Goal: Communication & Community: Answer question/provide support

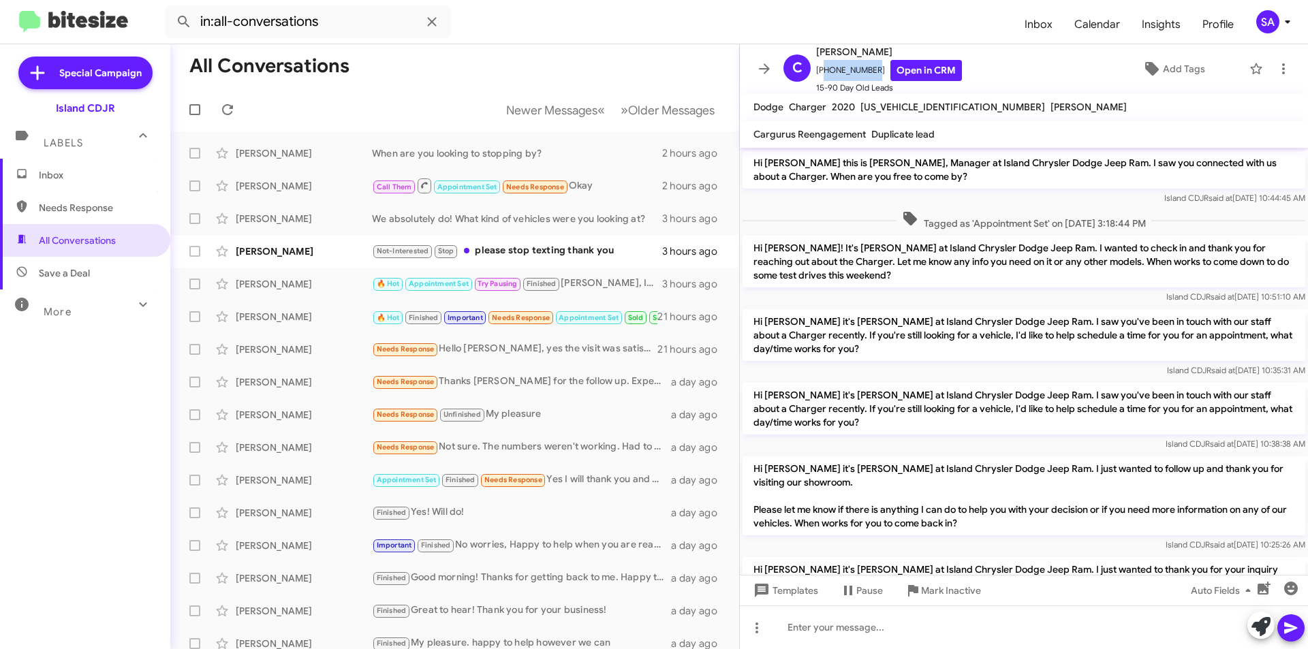
scroll to position [2144, 0]
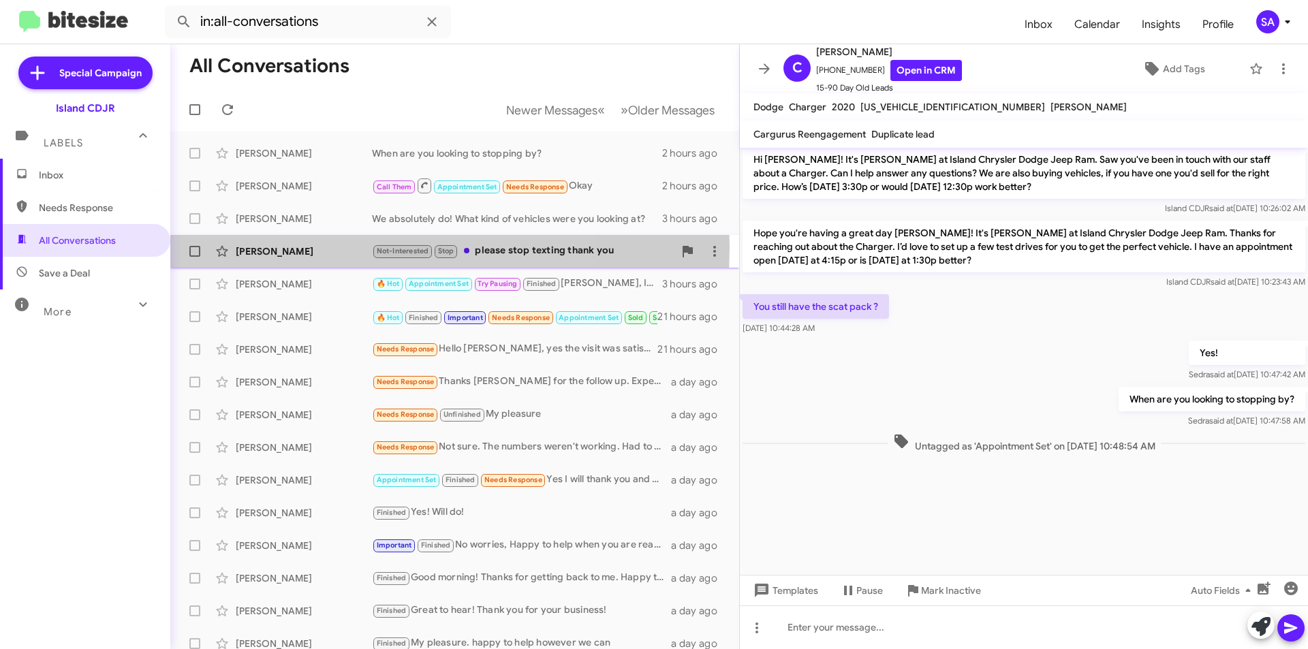
click at [317, 247] on div "[PERSON_NAME]" at bounding box center [304, 252] width 136 height 14
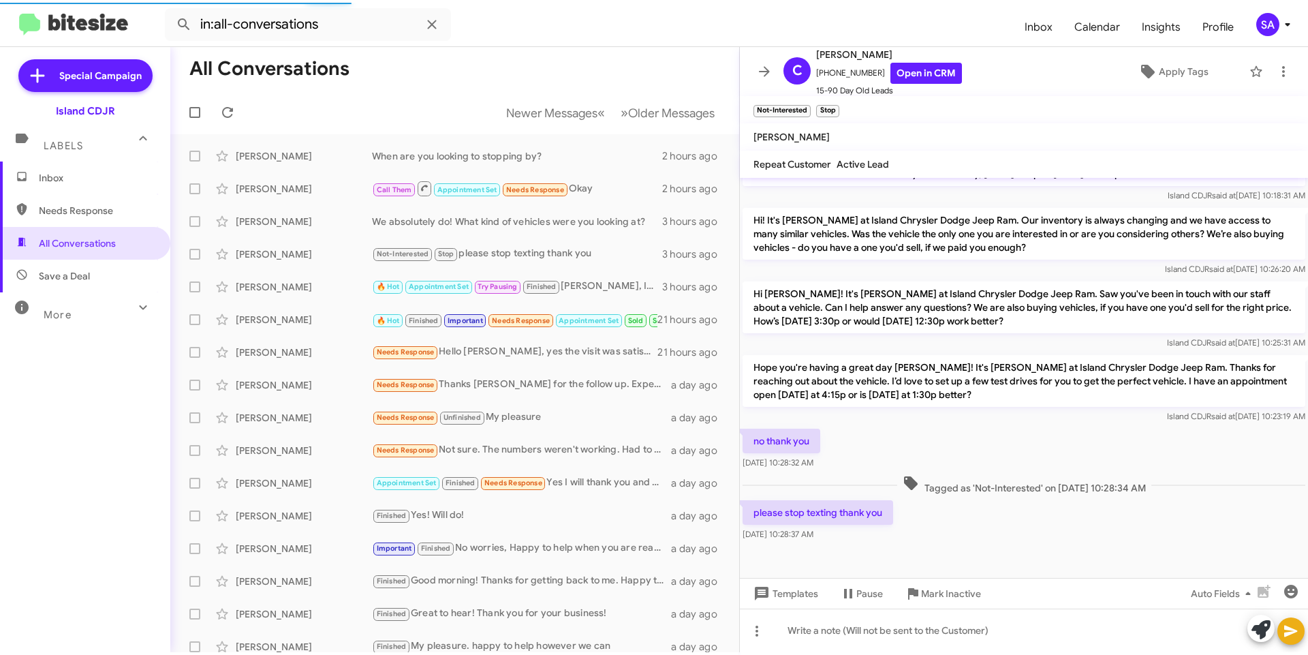
scroll to position [910, 0]
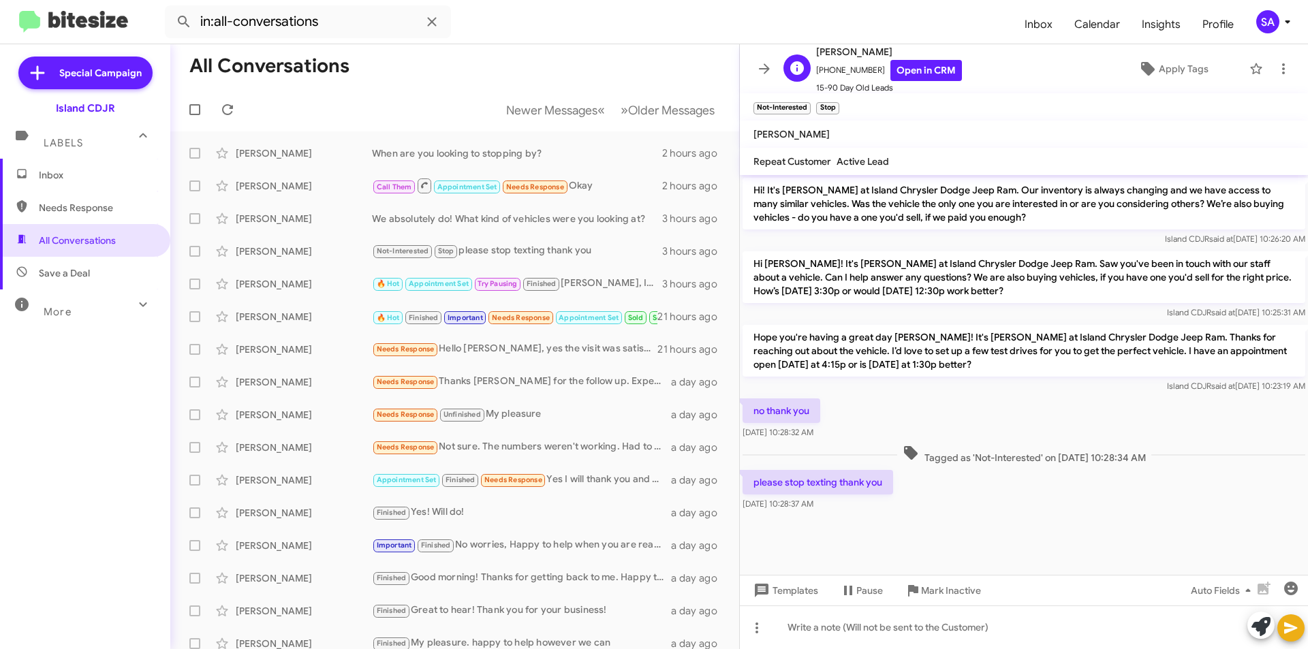
click at [841, 65] on span "[PHONE_NUMBER] Open in CRM" at bounding box center [889, 70] width 146 height 21
copy span "[PHONE_NUMBER]"
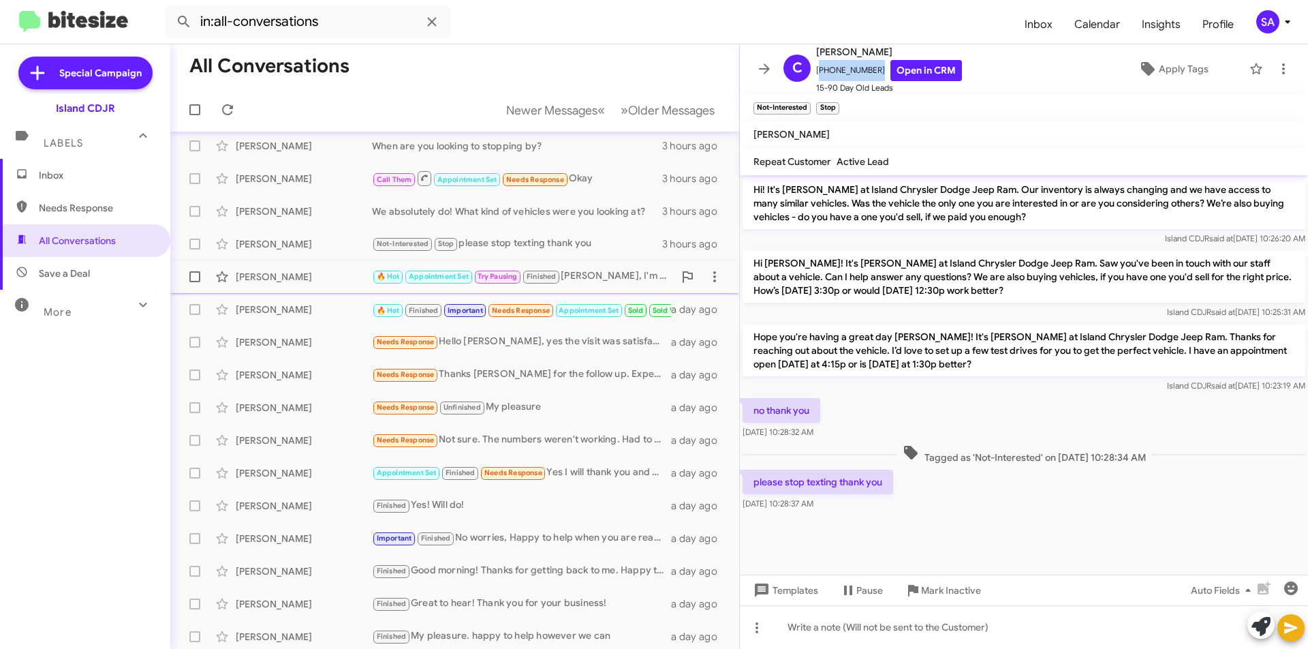
scroll to position [0, 0]
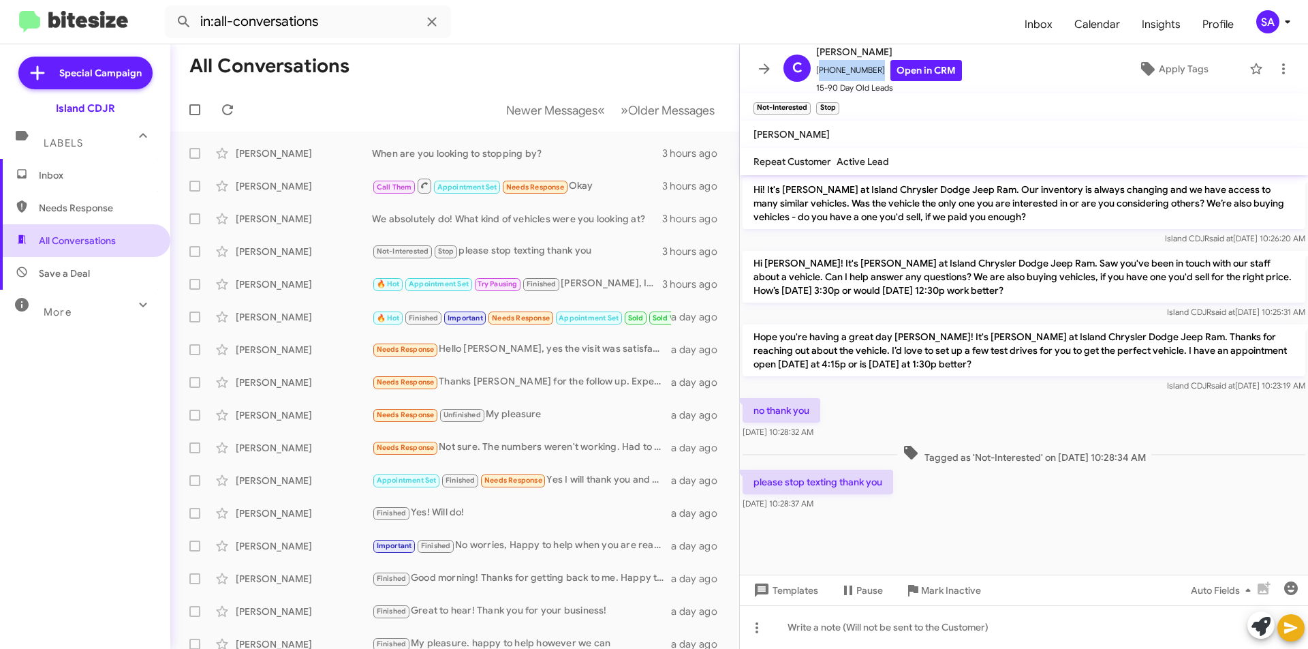
click at [80, 242] on span "All Conversations" at bounding box center [77, 241] width 77 height 14
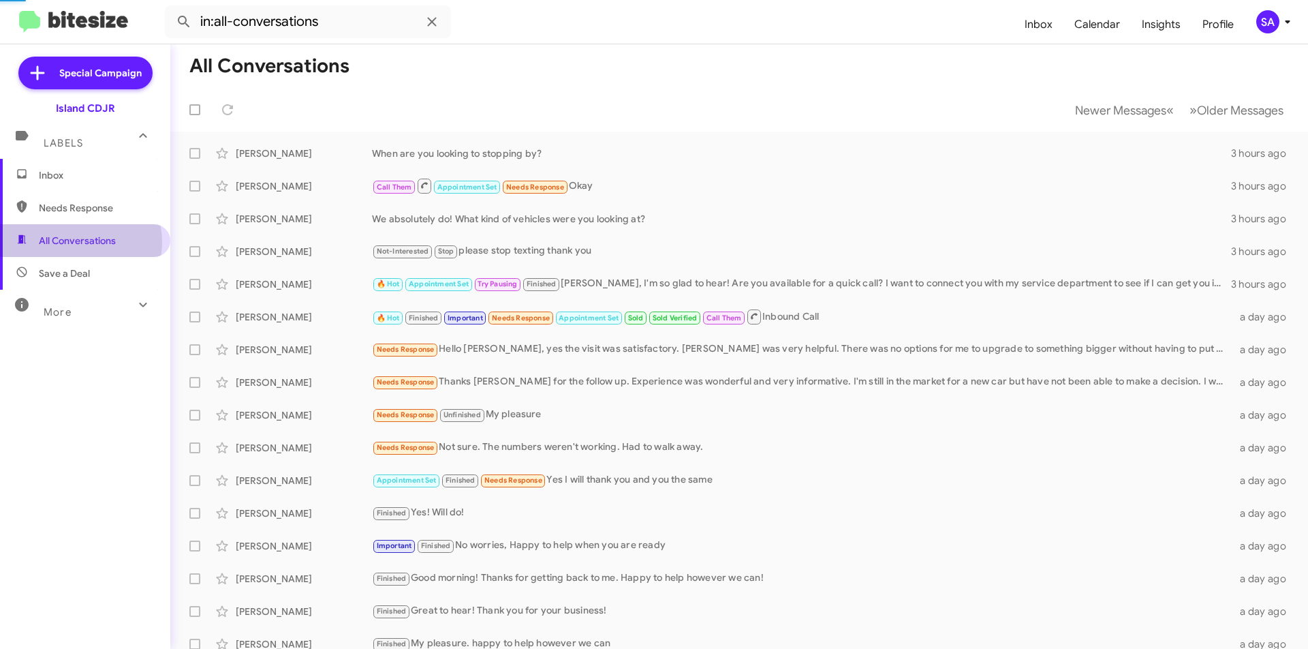
click at [81, 242] on span "All Conversations" at bounding box center [77, 241] width 77 height 14
click at [83, 240] on span "All Conversations" at bounding box center [77, 241] width 77 height 14
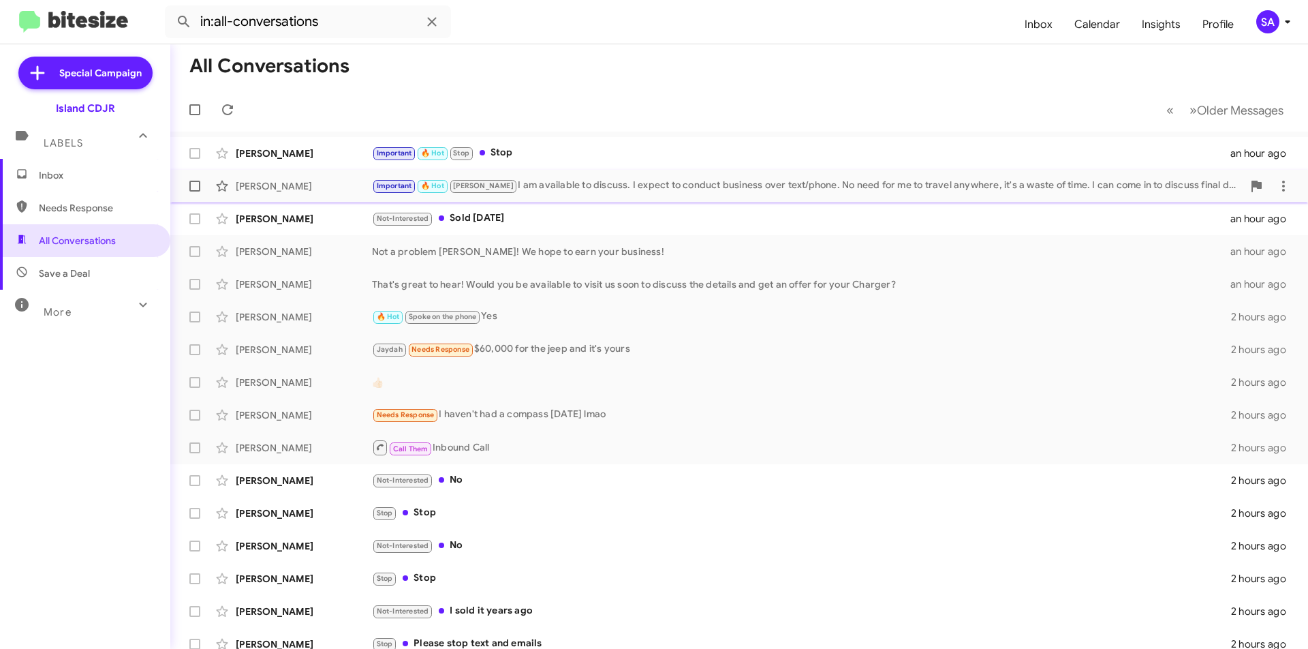
click at [315, 176] on div "[PERSON_NAME] Important 🔥 Hot [PERSON_NAME] I am available to discuss. I expect…" at bounding box center [739, 185] width 1116 height 27
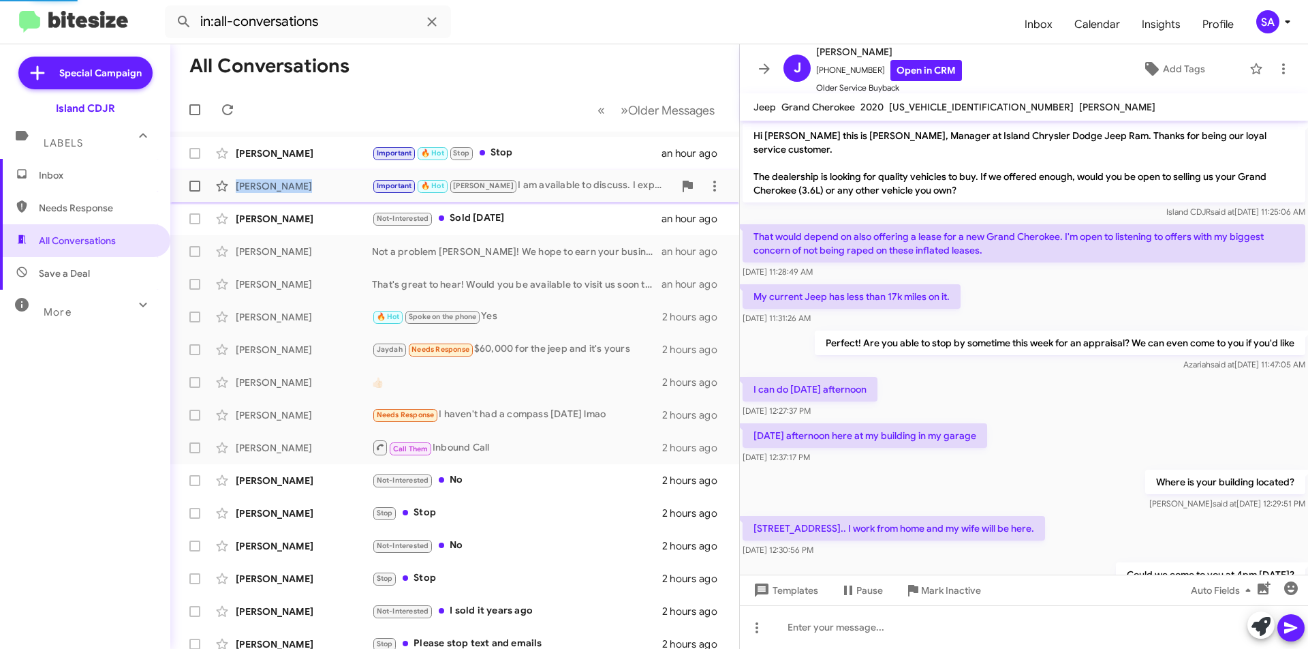
scroll to position [480, 0]
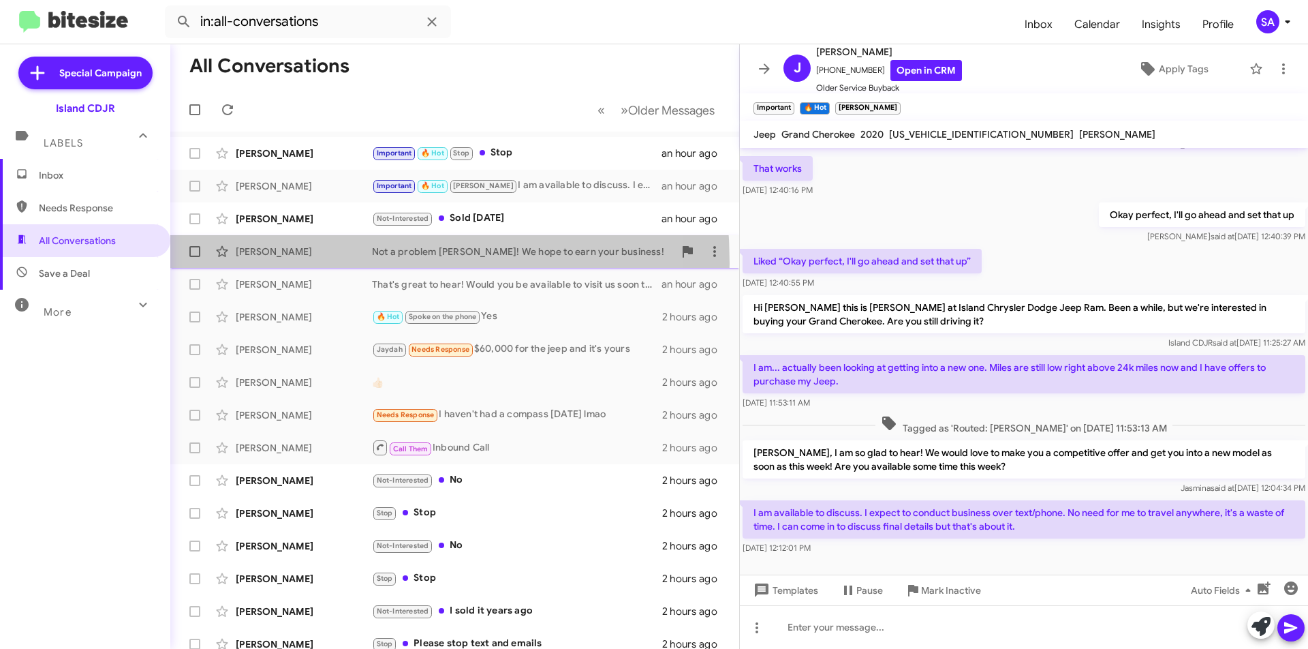
click at [274, 263] on div "[PERSON_NAME] Not a problem [PERSON_NAME]! We hope to earn your business! an ho…" at bounding box center [454, 251] width 547 height 27
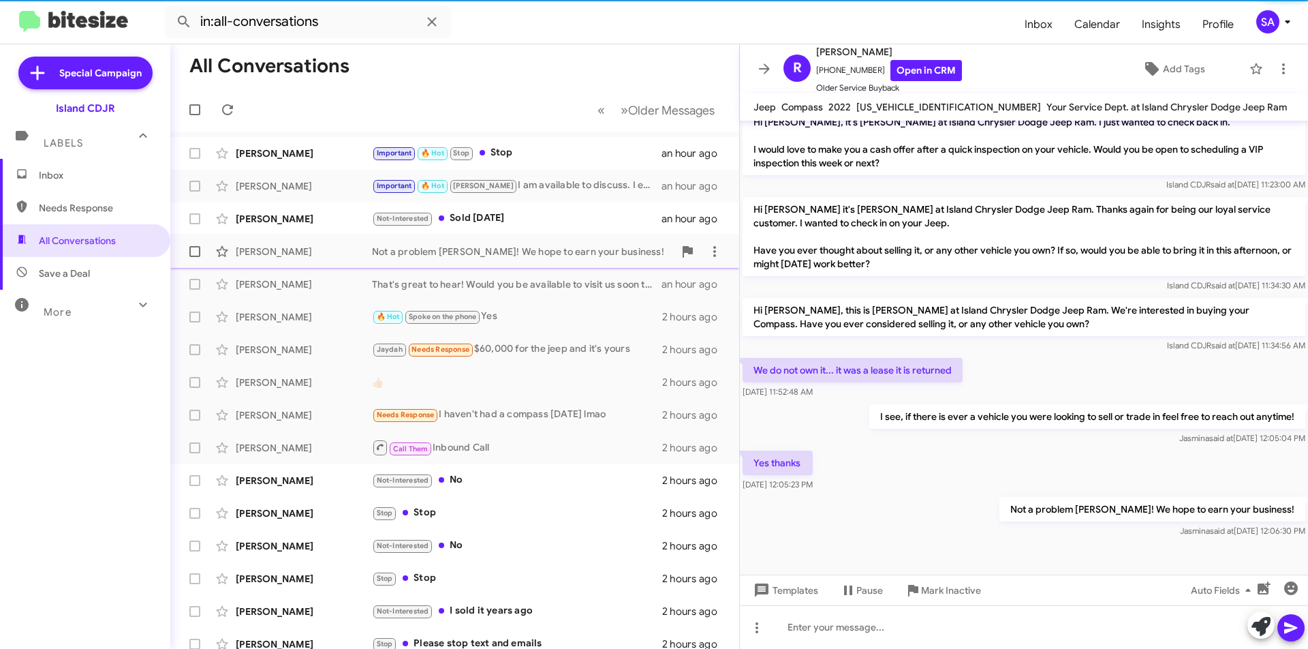
scroll to position [275, 0]
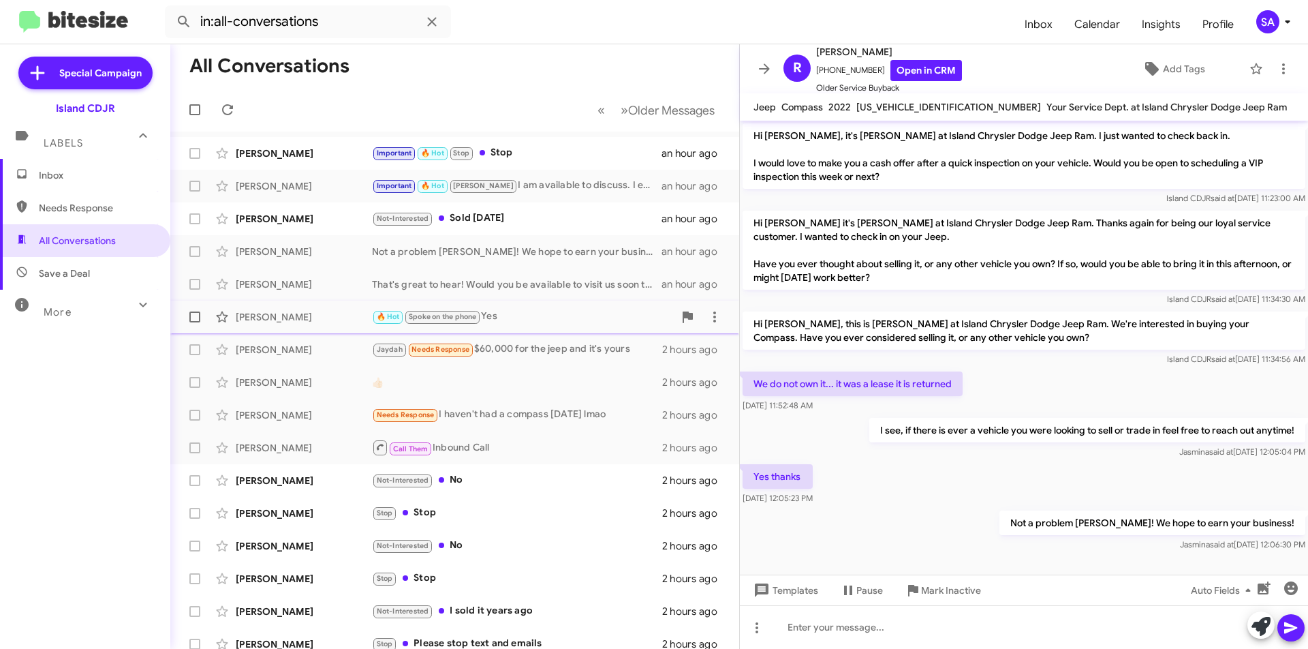
click at [295, 311] on div "[PERSON_NAME]" at bounding box center [304, 317] width 136 height 14
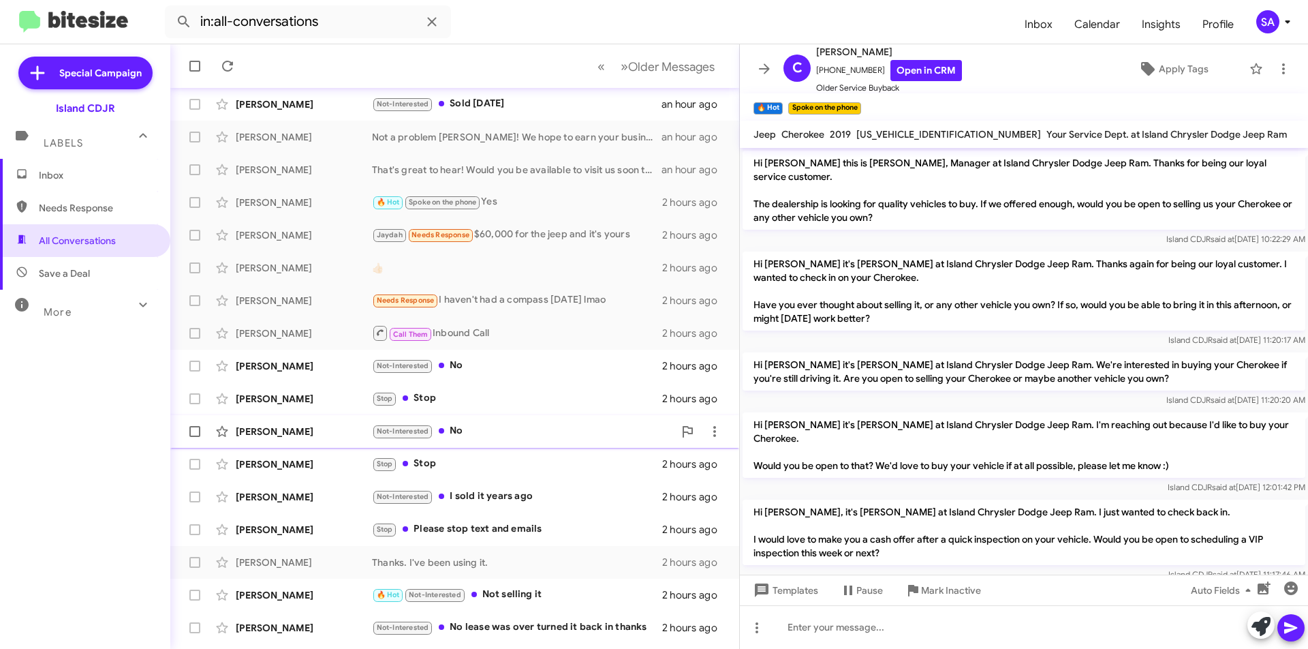
scroll to position [142, 0]
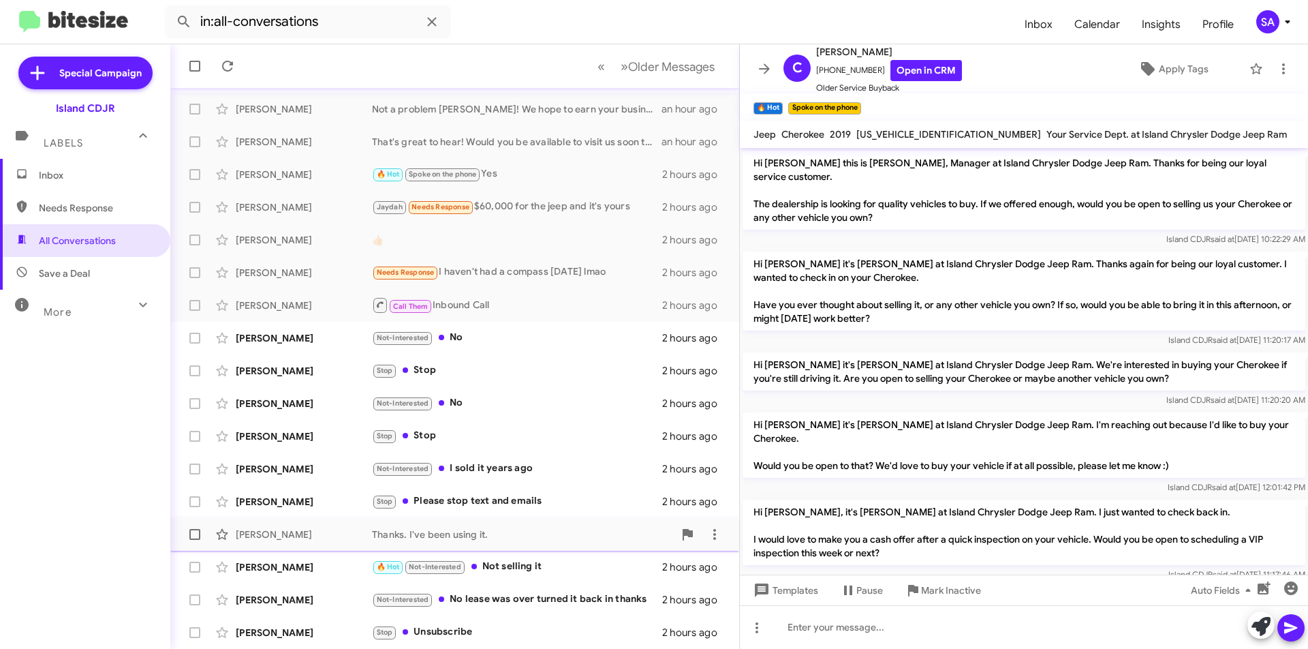
click at [347, 525] on div "[PERSON_NAME] Thanks. I've been using it. 2 hours ago" at bounding box center [454, 534] width 547 height 27
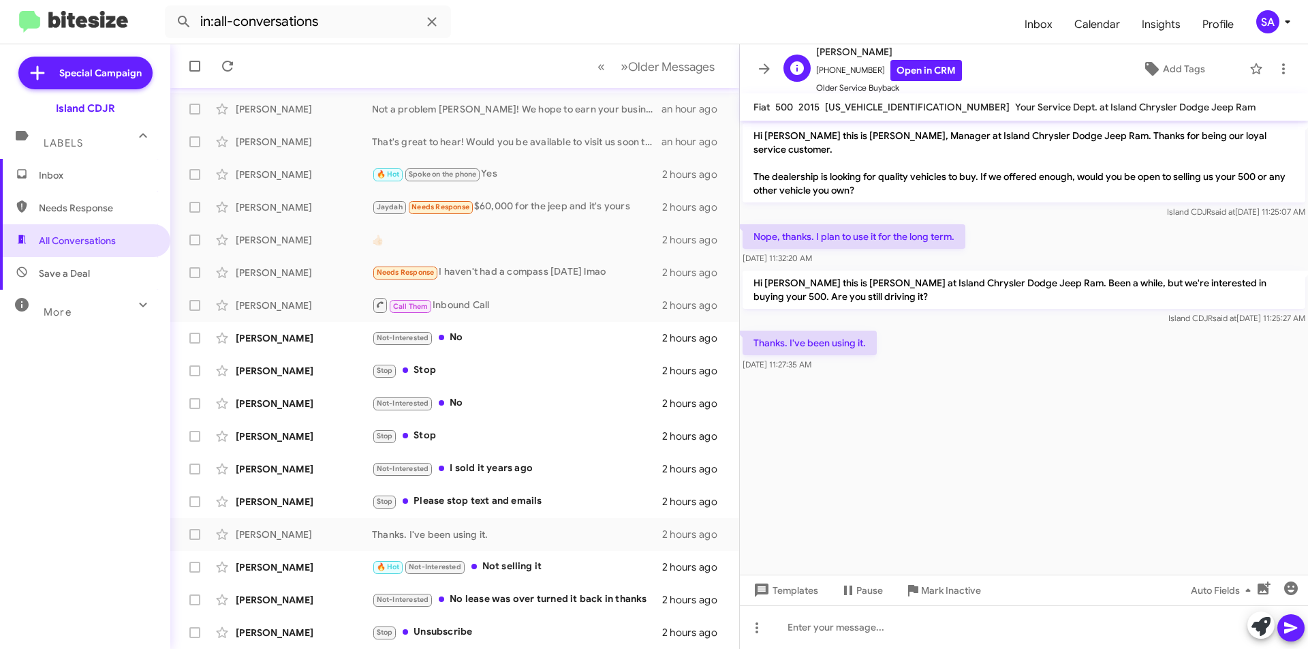
click at [860, 69] on span "[PHONE_NUMBER] Open in CRM" at bounding box center [889, 70] width 146 height 21
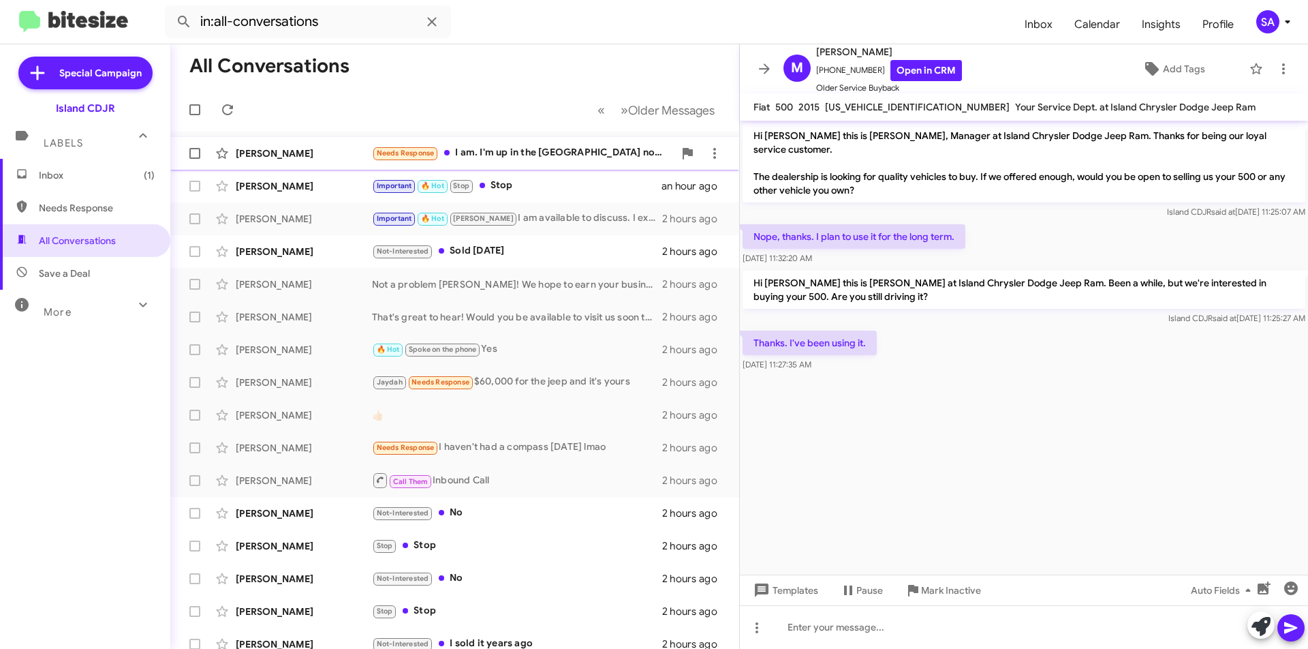
click at [369, 145] on div "Brant Macduff Needs Response I am. I'm up in the Catskills now so you'd have to…" at bounding box center [454, 153] width 547 height 27
